Goal: Task Accomplishment & Management: Manage account settings

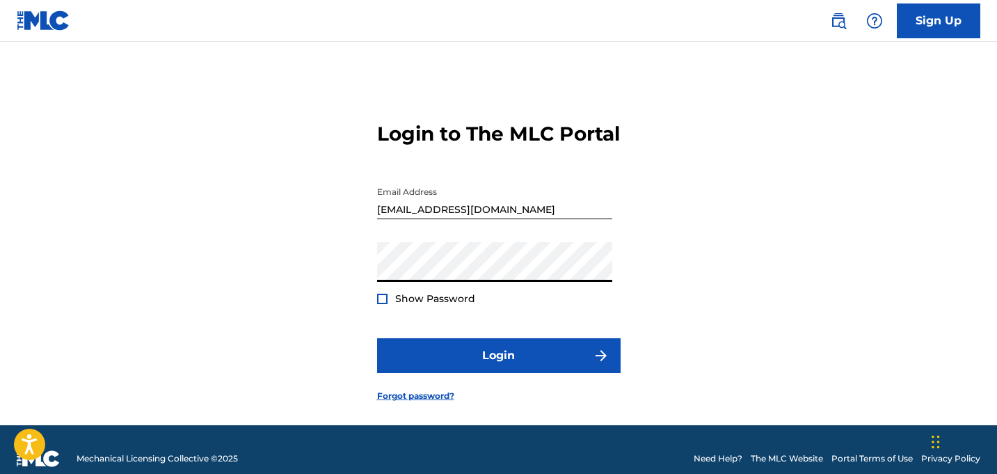
click at [377, 305] on div "Show Password" at bounding box center [426, 298] width 98 height 14
click at [382, 304] on div at bounding box center [382, 299] width 10 height 10
click at [382, 303] on img at bounding box center [382, 299] width 8 height 8
click at [458, 358] on form "Login to The MLC Portal Email Address [EMAIL_ADDRESS][DOMAIN_NAME] Password Sho…" at bounding box center [498, 251] width 243 height 349
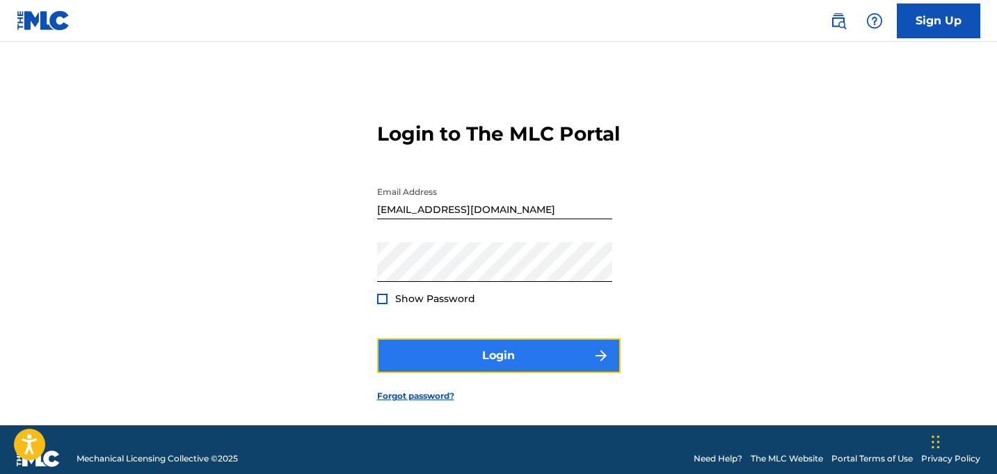
click at [465, 369] on button "Login" at bounding box center [498, 355] width 243 height 35
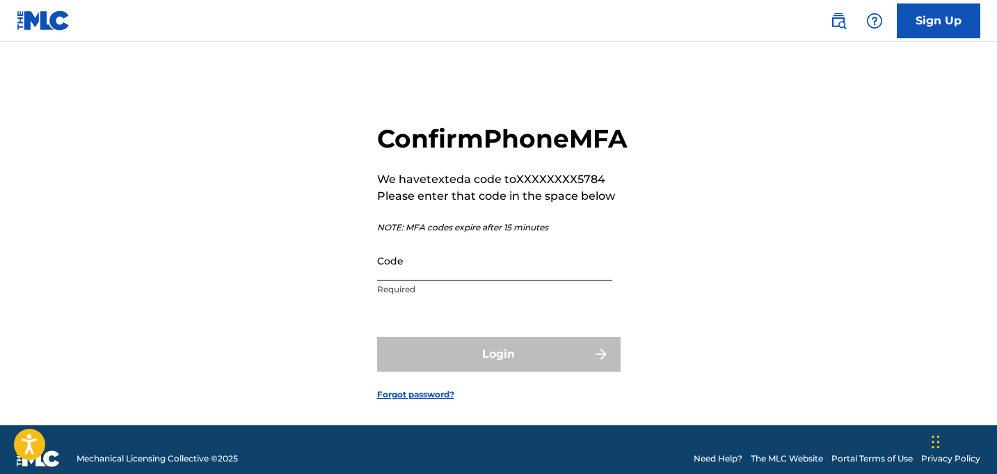
click at [474, 280] on input "Code" at bounding box center [494, 261] width 235 height 40
click at [451, 280] on input "Code" at bounding box center [494, 261] width 235 height 40
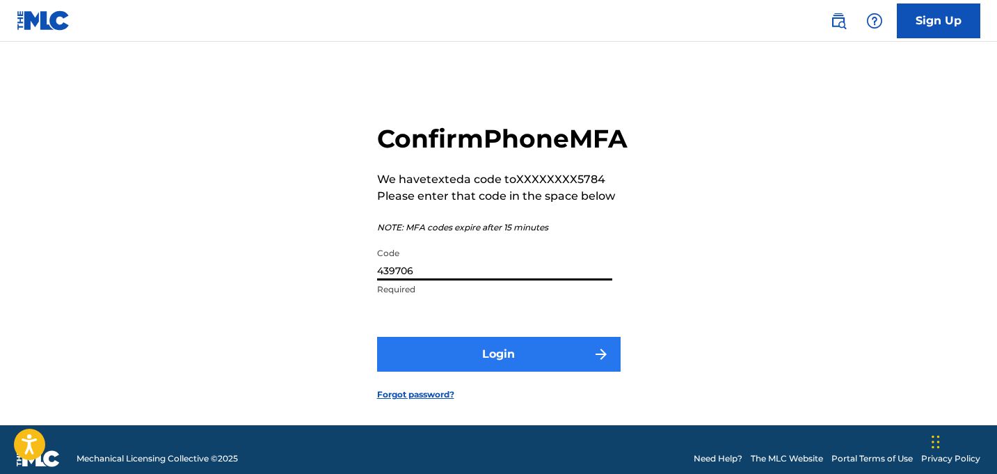
type input "439706"
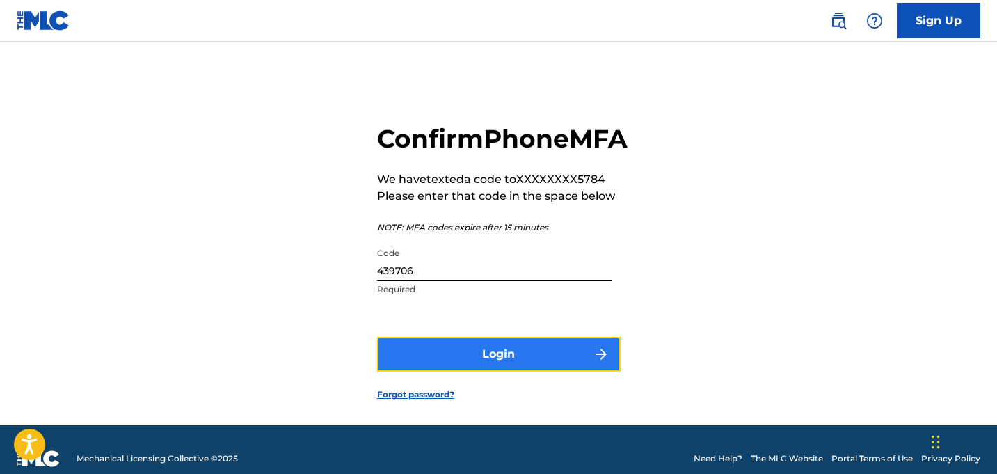
click at [473, 371] on button "Login" at bounding box center [498, 354] width 243 height 35
